Goal: Information Seeking & Learning: Learn about a topic

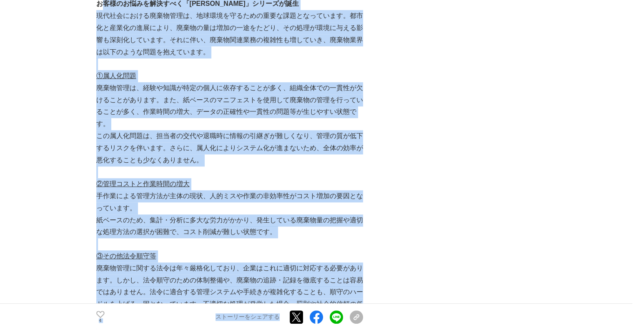
scroll to position [642, 0]
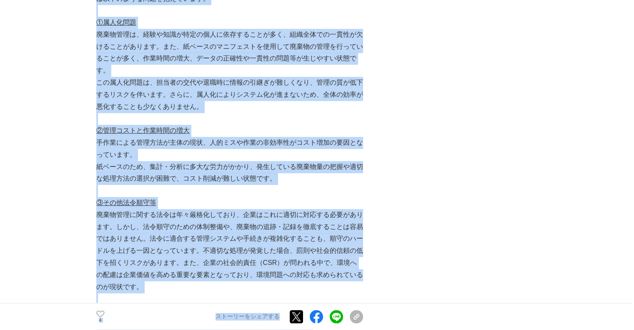
drag, startPoint x: 102, startPoint y: 109, endPoint x: 286, endPoint y: 267, distance: 242.9
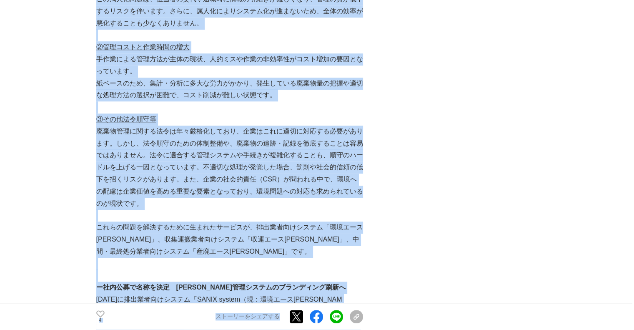
copy div "loremipsumdol「sita」consect 　adipiscingelit、seddoeiusmodtemporinci。utlaboreetdol…"
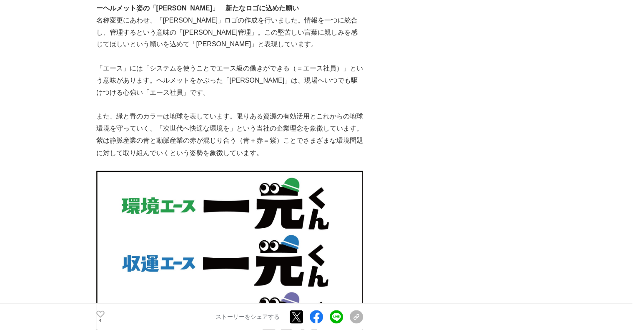
scroll to position [1308, 0]
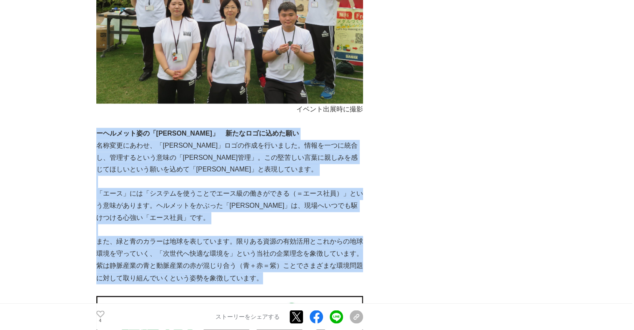
drag, startPoint x: 97, startPoint y: 108, endPoint x: 329, endPoint y: 256, distance: 274.5
click at [101, 130] on strong "ーヘルメット姿の「[PERSON_NAME]」　新たなロゴに込めた願い" at bounding box center [197, 133] width 202 height 7
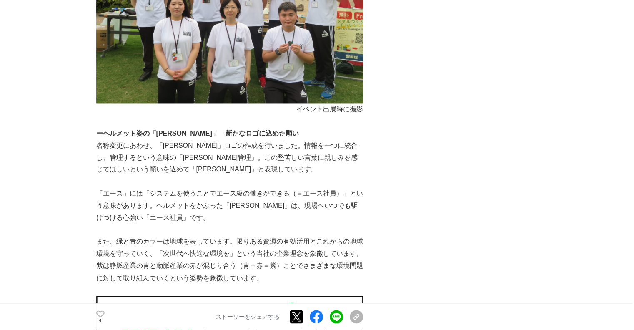
click at [88, 106] on main "きちんと管理しているはず・・・では不十分。廃棄物管理時の「共有」、「削減」、そして「順守」を可能にする「[PERSON_NAME]」シリーズ誕生 環境 #環境…" at bounding box center [317, 134] width 634 height 2782
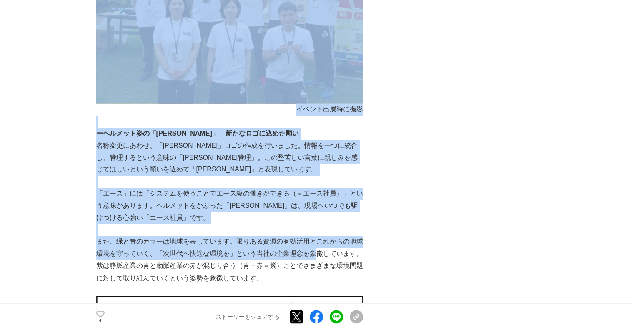
drag, startPoint x: 95, startPoint y: 110, endPoint x: 315, endPoint y: 224, distance: 247.5
click at [315, 224] on main "きちんと管理しているはず・・・では不十分。廃棄物管理時の「共有」、「削減」、そして「順守」を可能にする「[PERSON_NAME]」シリーズ誕生 環境 #環境…" at bounding box center [317, 134] width 634 height 2782
click at [172, 175] on p at bounding box center [229, 181] width 267 height 12
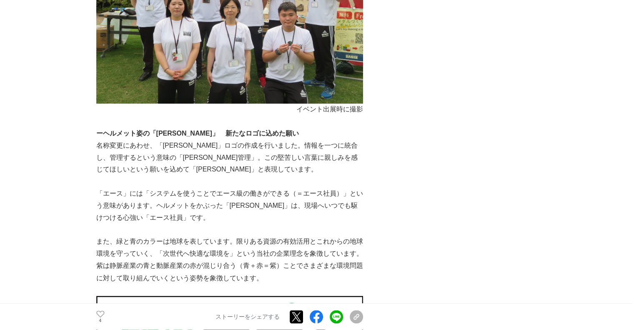
click at [35, 117] on main "きちんと管理しているはず・・・では不十分。廃棄物管理時の「共有」、「削減」、そして「順守」を可能にする「[PERSON_NAME]」シリーズ誕生 環境 #環境…" at bounding box center [317, 134] width 634 height 2782
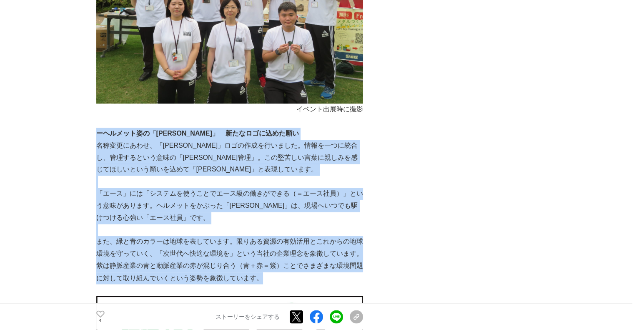
drag, startPoint x: 98, startPoint y: 109, endPoint x: 310, endPoint y: 249, distance: 254.4
copy div "loremips「dolo」　sitametcons 　adipisci、「elit」seddoeiusmo。temporinc、utlaboreet「dol…"
